Goal: Information Seeking & Learning: Compare options

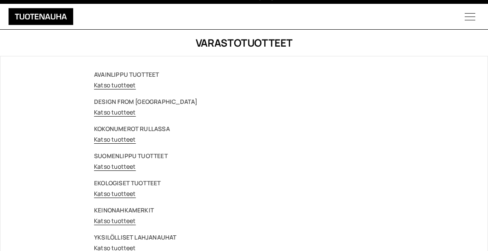
scroll to position [13, 0]
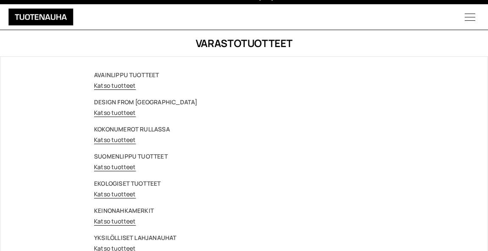
click at [115, 165] on link "Katso tuotteet" at bounding box center [115, 167] width 42 height 8
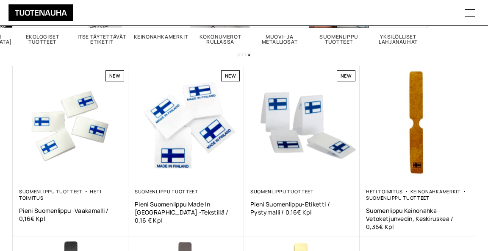
scroll to position [125, 0]
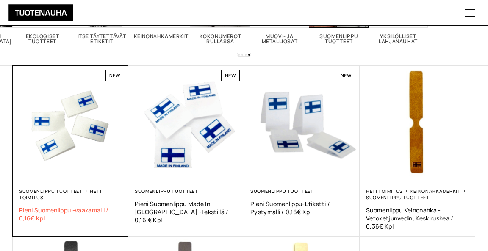
click at [42, 208] on span "Pieni Suomenlippu -vaakamalli / 0,16€ kpl" at bounding box center [70, 214] width 103 height 16
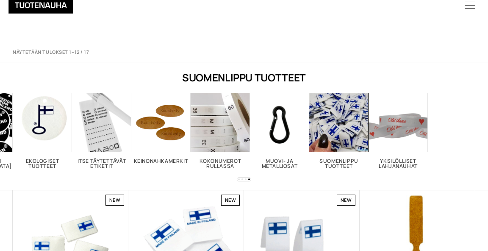
scroll to position [125, 0]
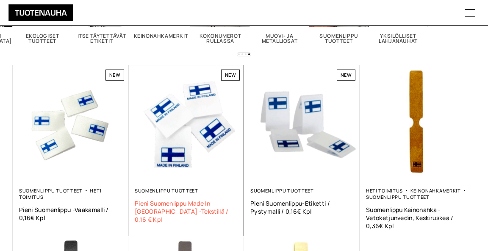
click at [168, 205] on span "Pieni Suomenlippu Made in Finland -tekstillä / 0,16 € kpl" at bounding box center [186, 211] width 103 height 24
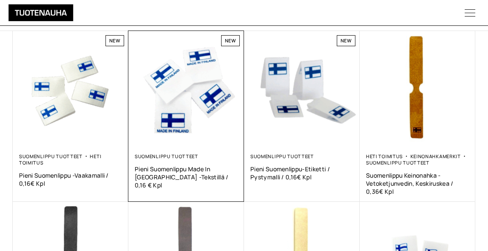
scroll to position [161, 0]
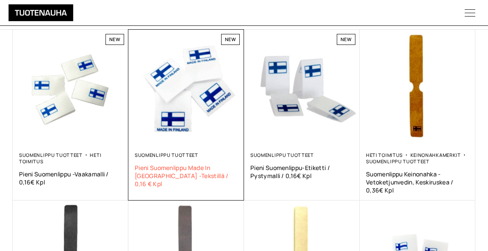
click at [162, 167] on span "Pieni Suomenlippu Made in [GEOGRAPHIC_DATA] -tekstillä / 0,16 € kpl" at bounding box center [186, 176] width 103 height 24
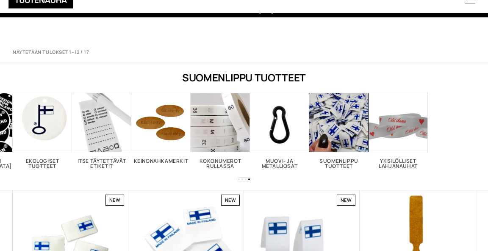
scroll to position [161, 0]
